Goal: Information Seeking & Learning: Check status

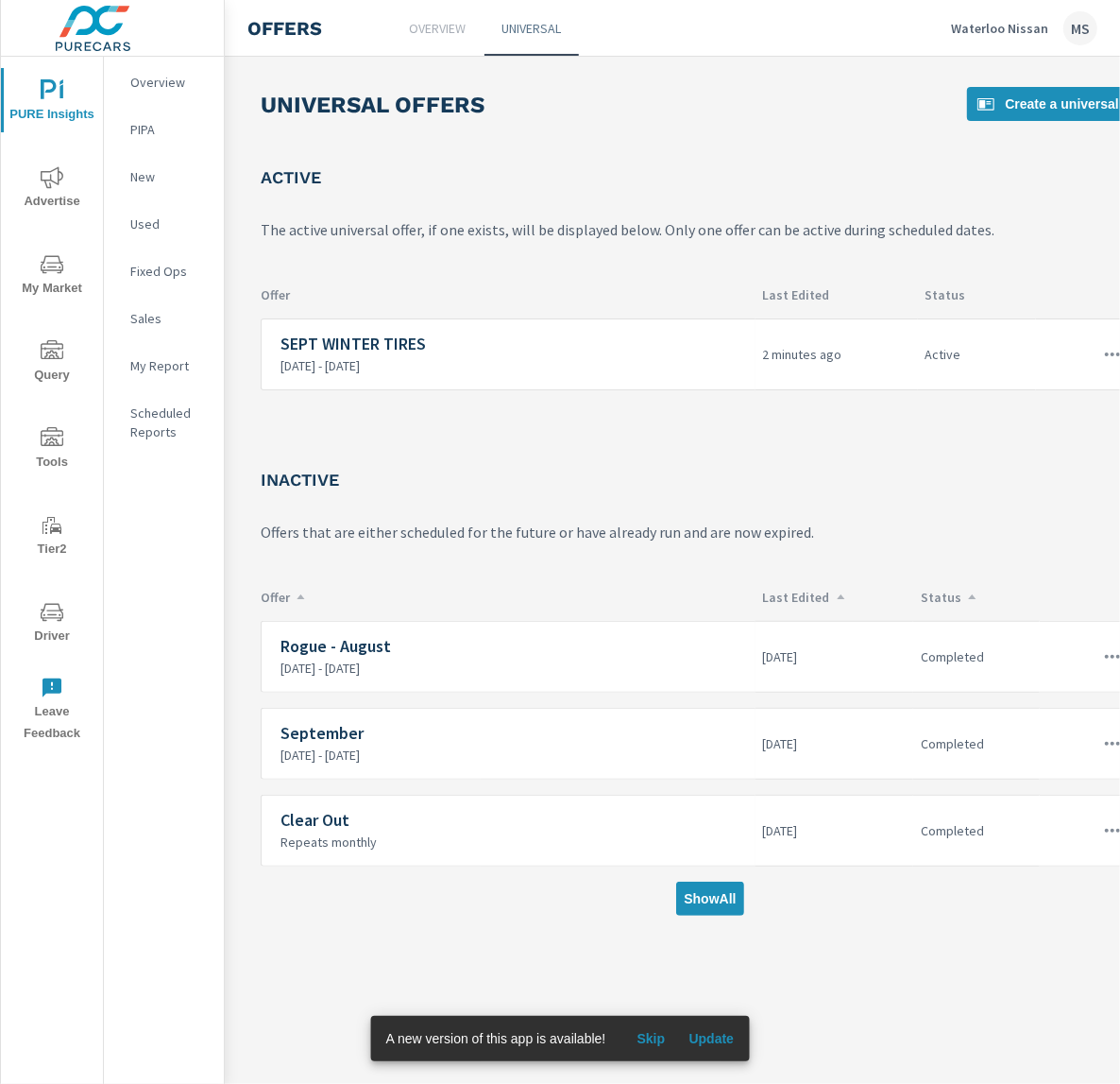
scroll to position [0, 213]
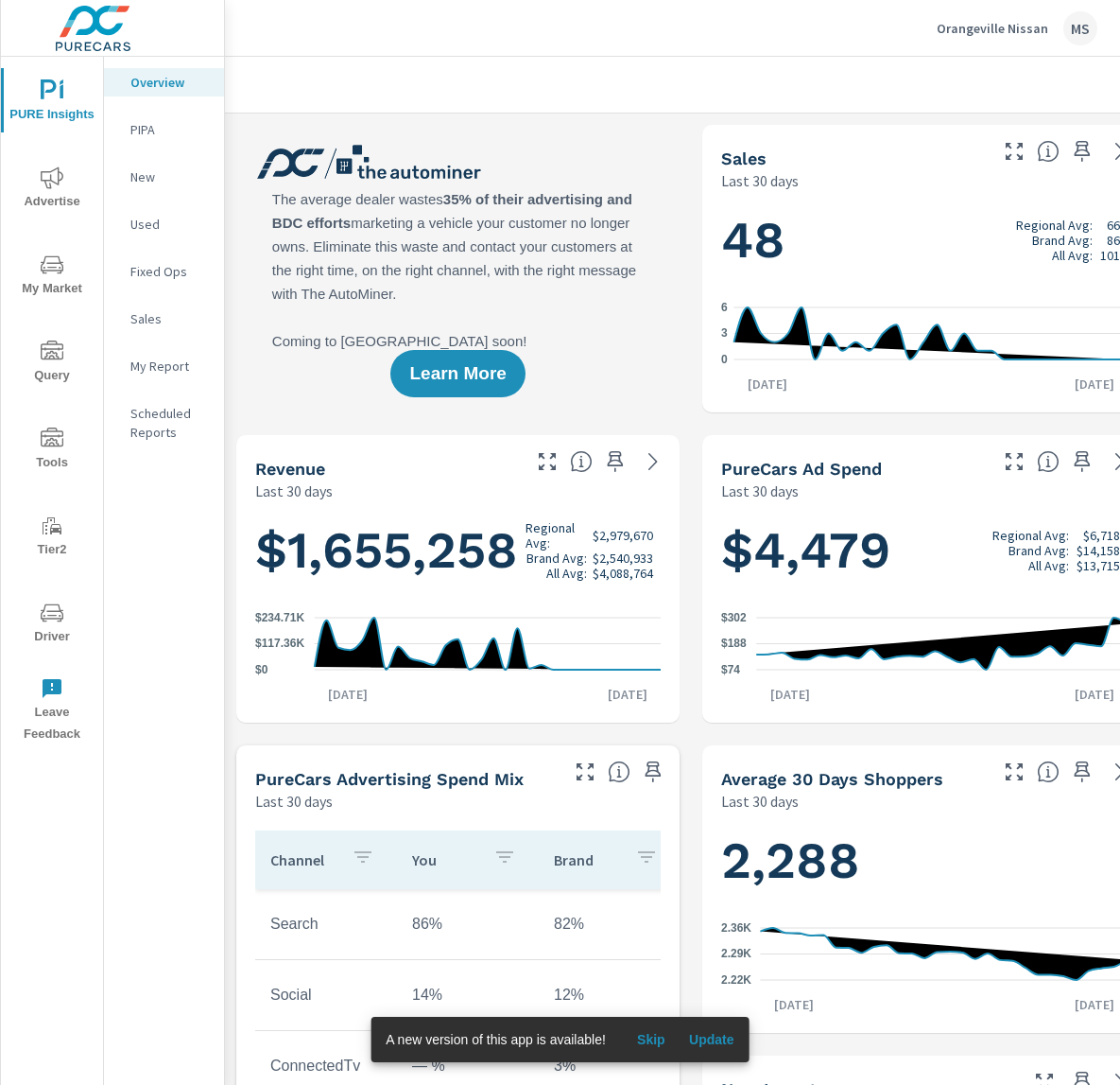
scroll to position [1, 0]
click at [61, 622] on icon "nav menu" at bounding box center [51, 612] width 23 height 23
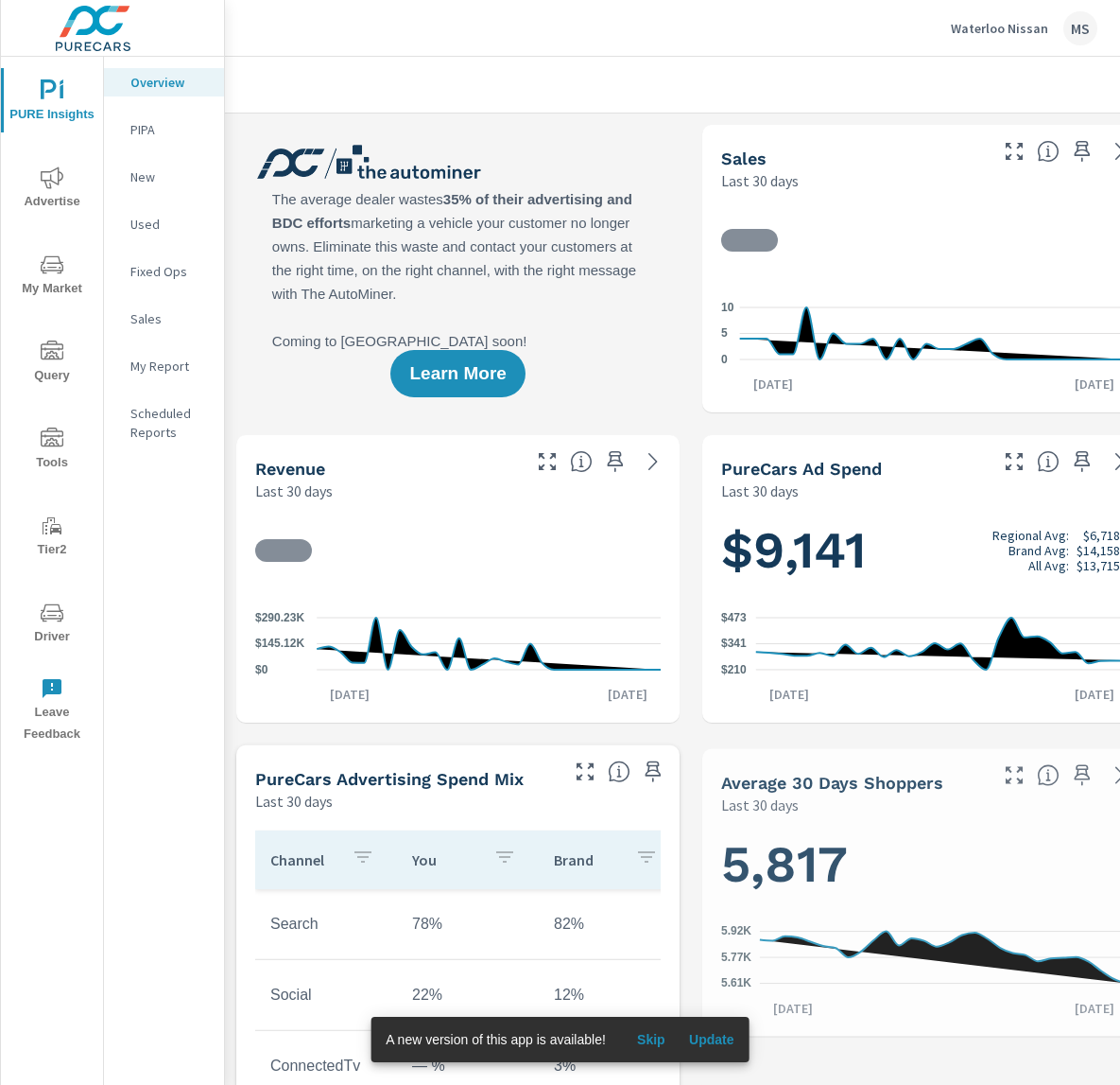
scroll to position [1, 0]
click at [71, 182] on span "Advertise" at bounding box center [52, 189] width 91 height 46
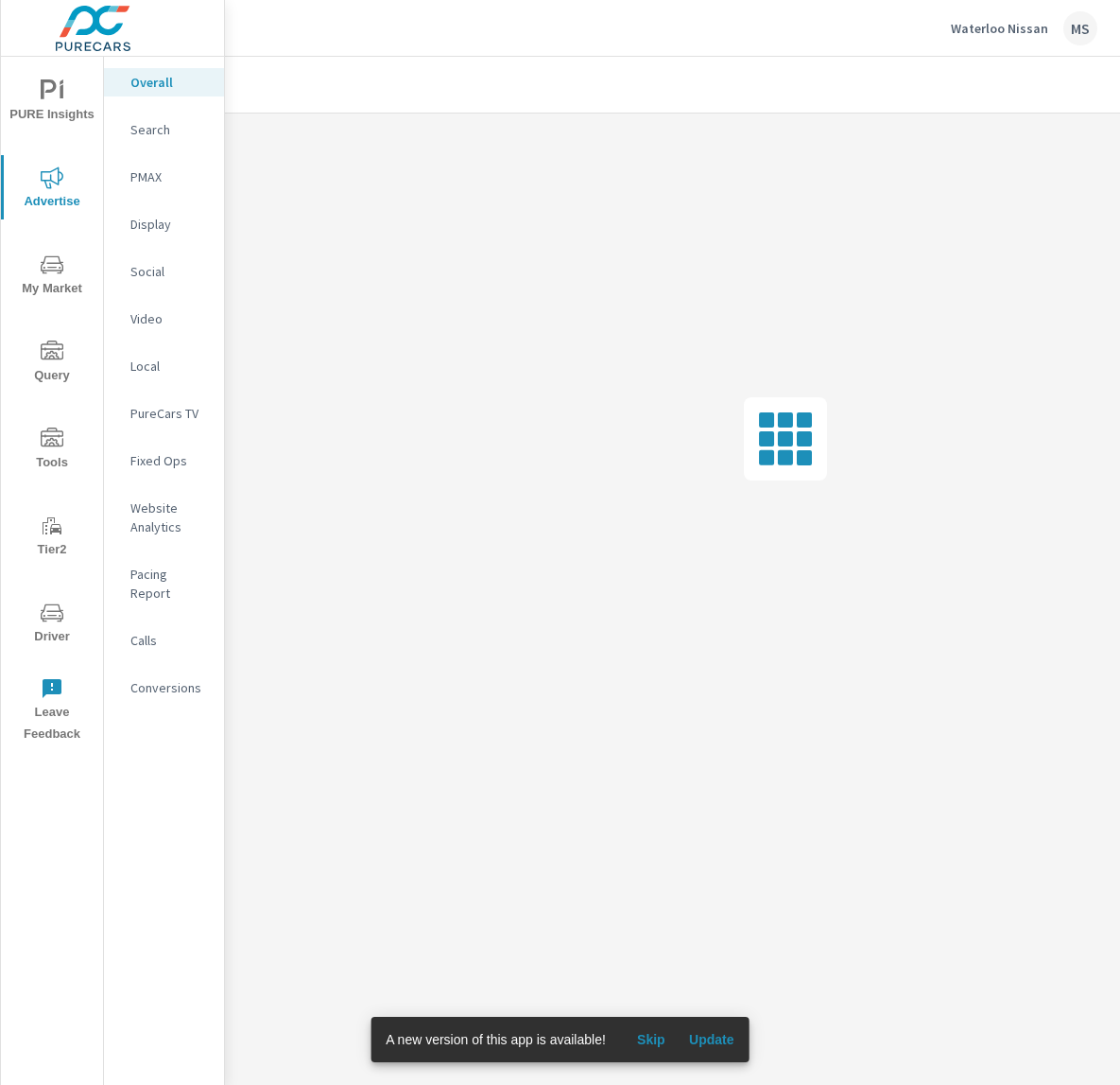
click at [157, 270] on p "Social" at bounding box center [170, 271] width 79 height 19
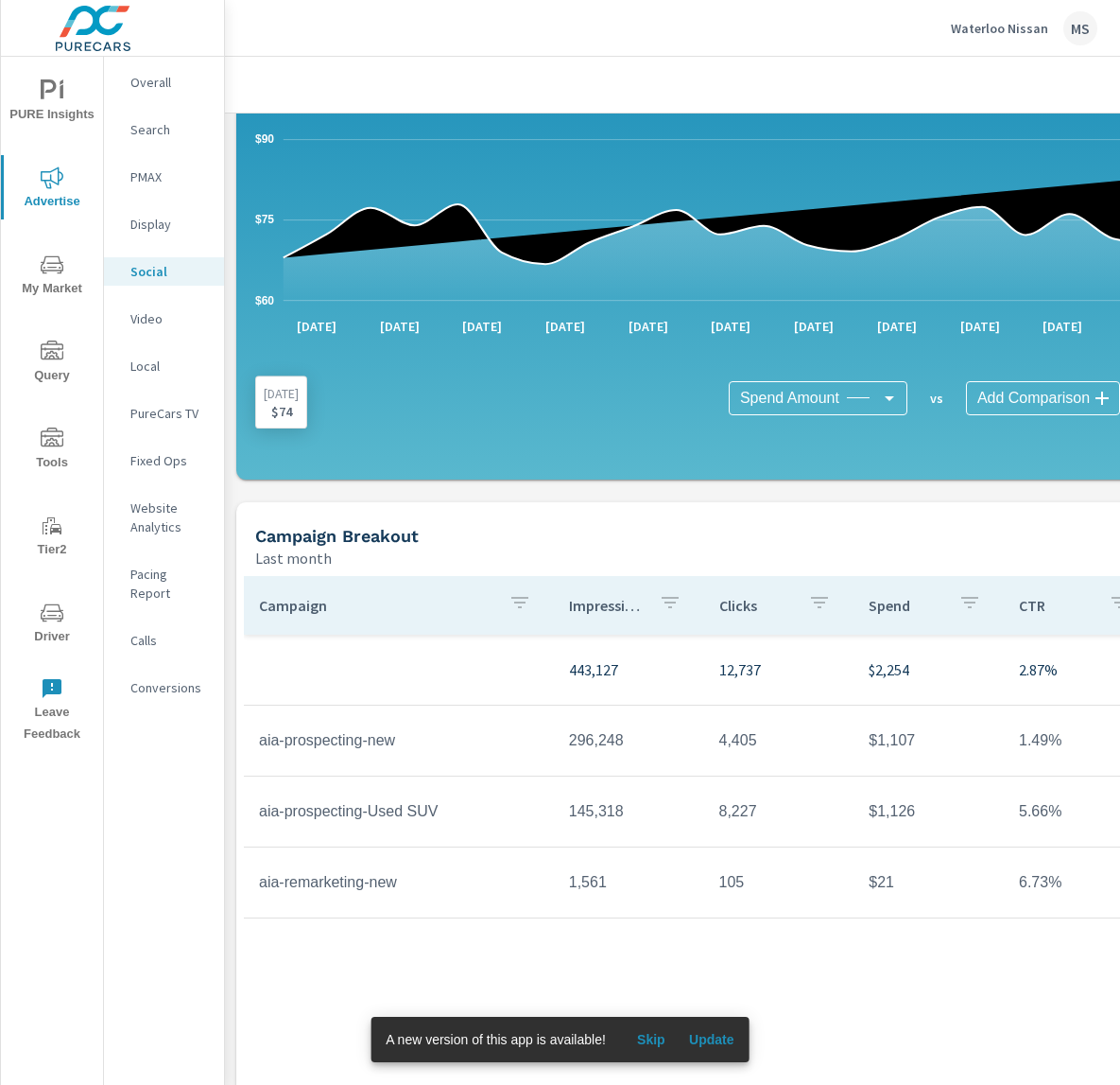
scroll to position [270, 0]
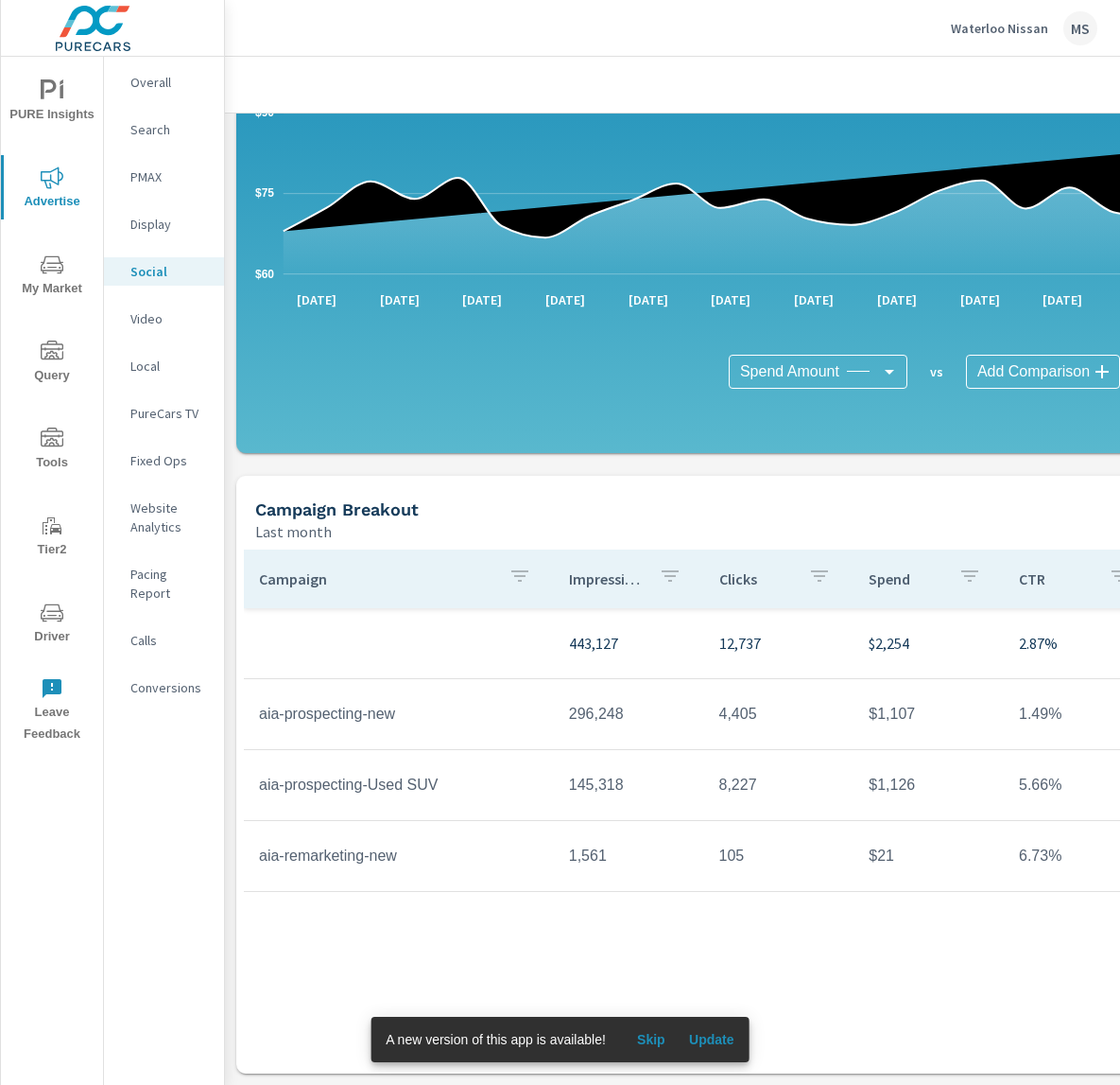
click at [53, 603] on icon "nav menu" at bounding box center [51, 612] width 23 height 23
